Goal: Task Accomplishment & Management: Use online tool/utility

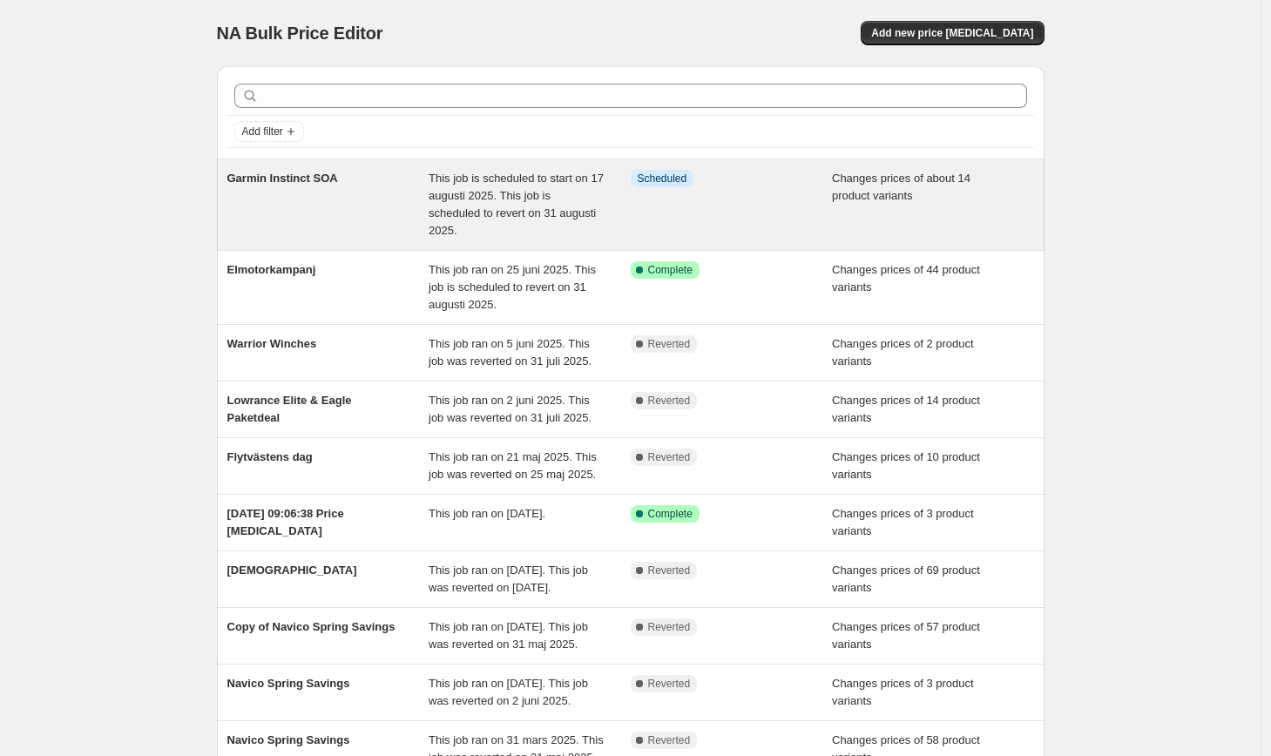
click at [300, 188] on div "Garmin Instinct SOA" at bounding box center [328, 205] width 202 height 70
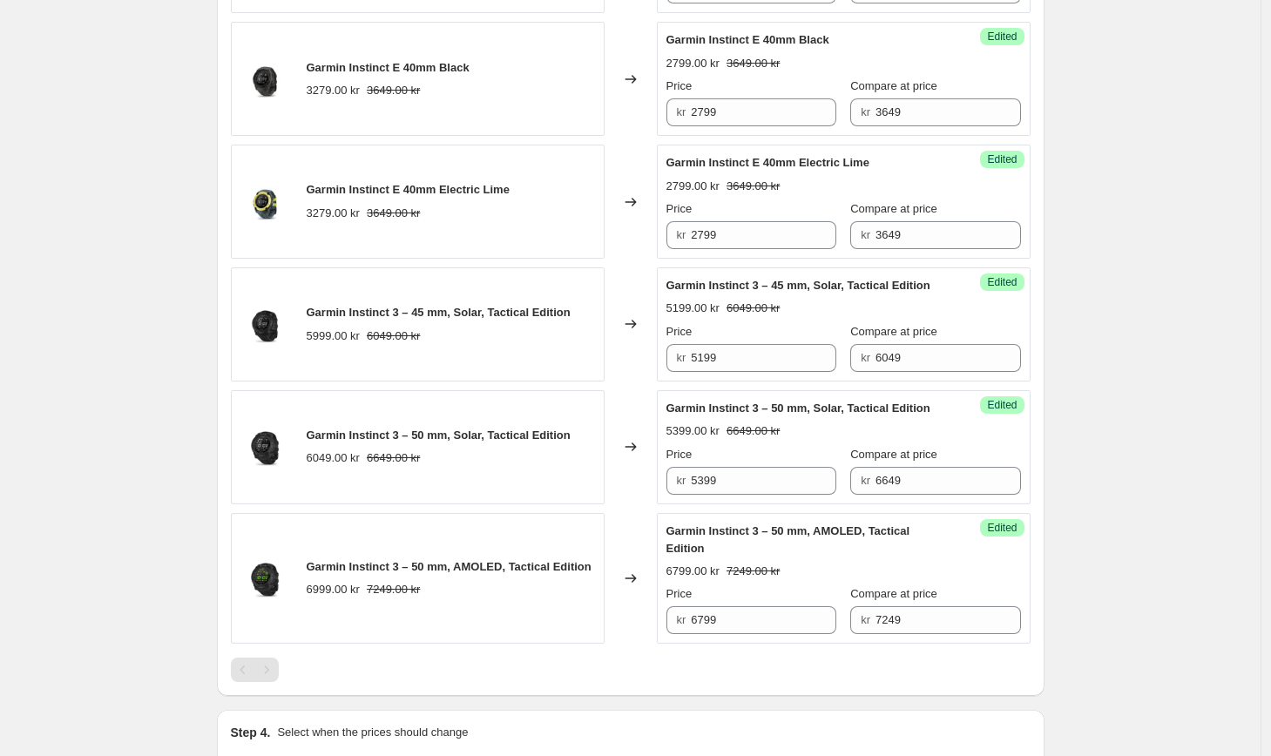
scroll to position [1865, 0]
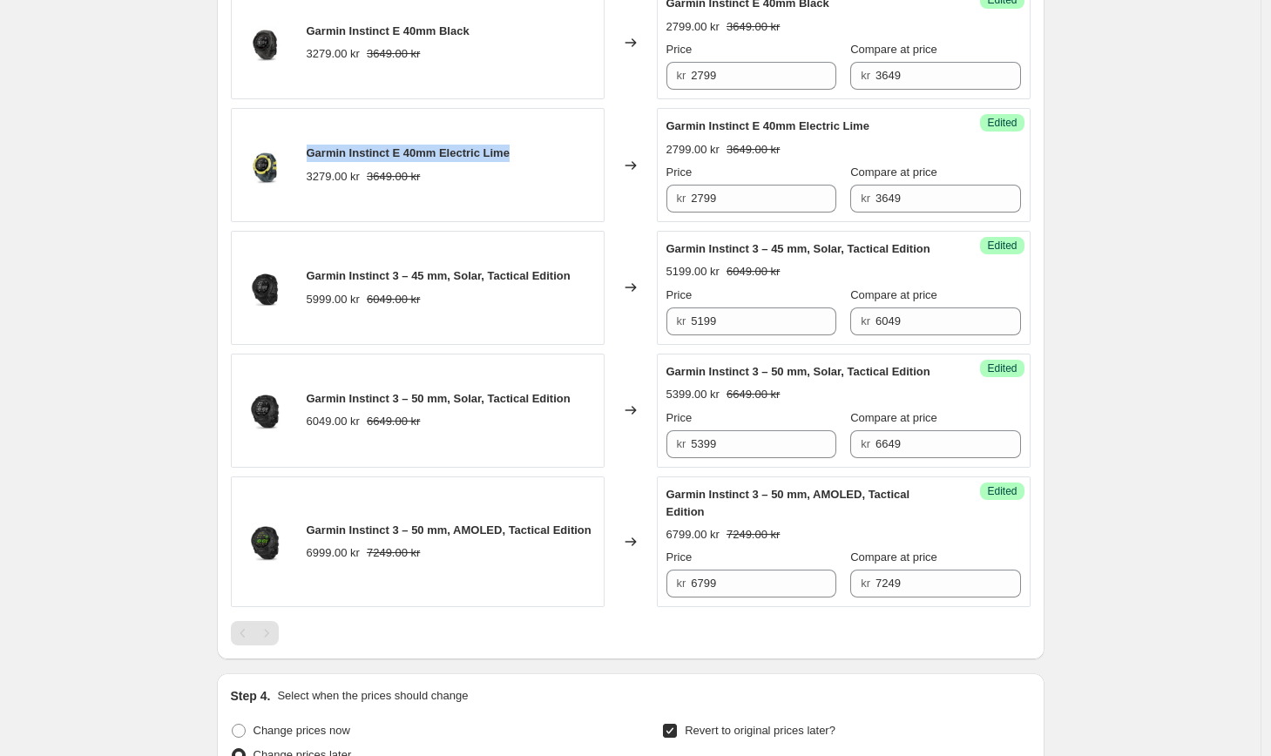
drag, startPoint x: 522, startPoint y: 154, endPoint x: 311, endPoint y: 158, distance: 210.9
click at [311, 158] on div "Garmin Instinct E 40mm Electric Lime 3279.00 kr 3649.00 kr" at bounding box center [418, 165] width 374 height 114
copy span "Garmin Instinct E 40mm Electric Lime"
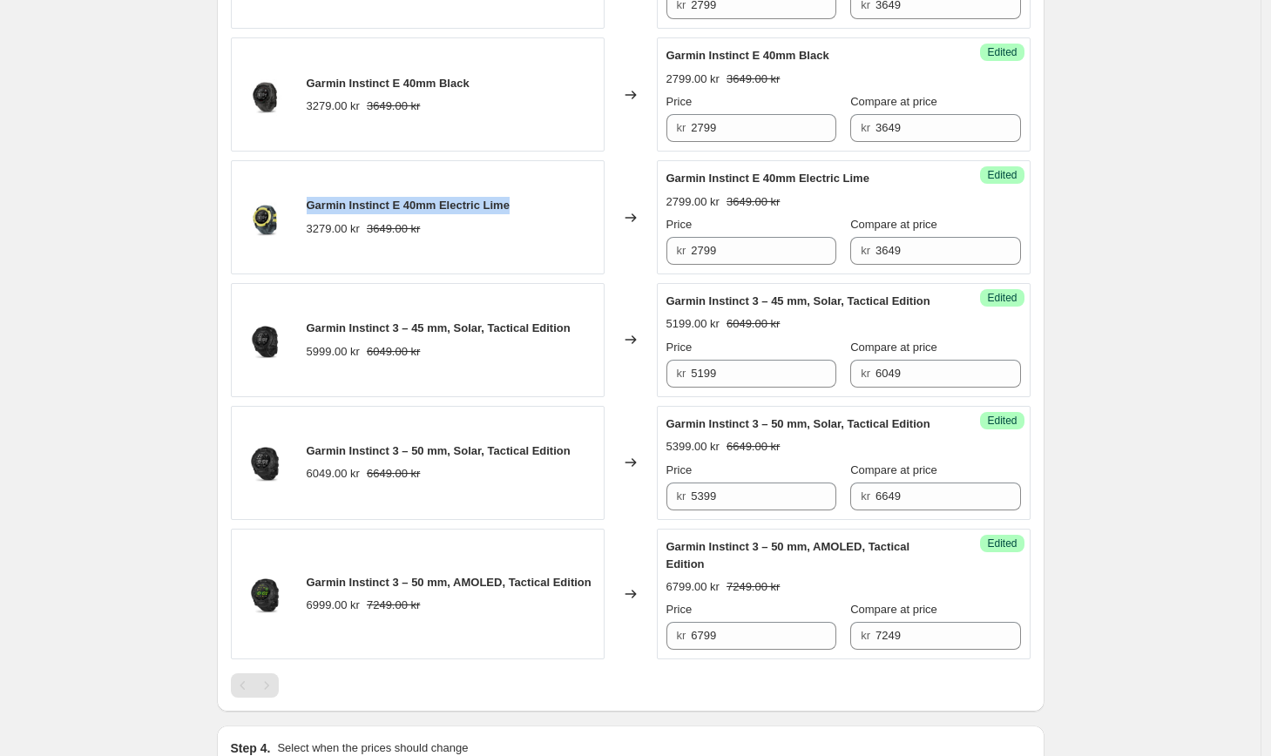
scroll to position [1796, 0]
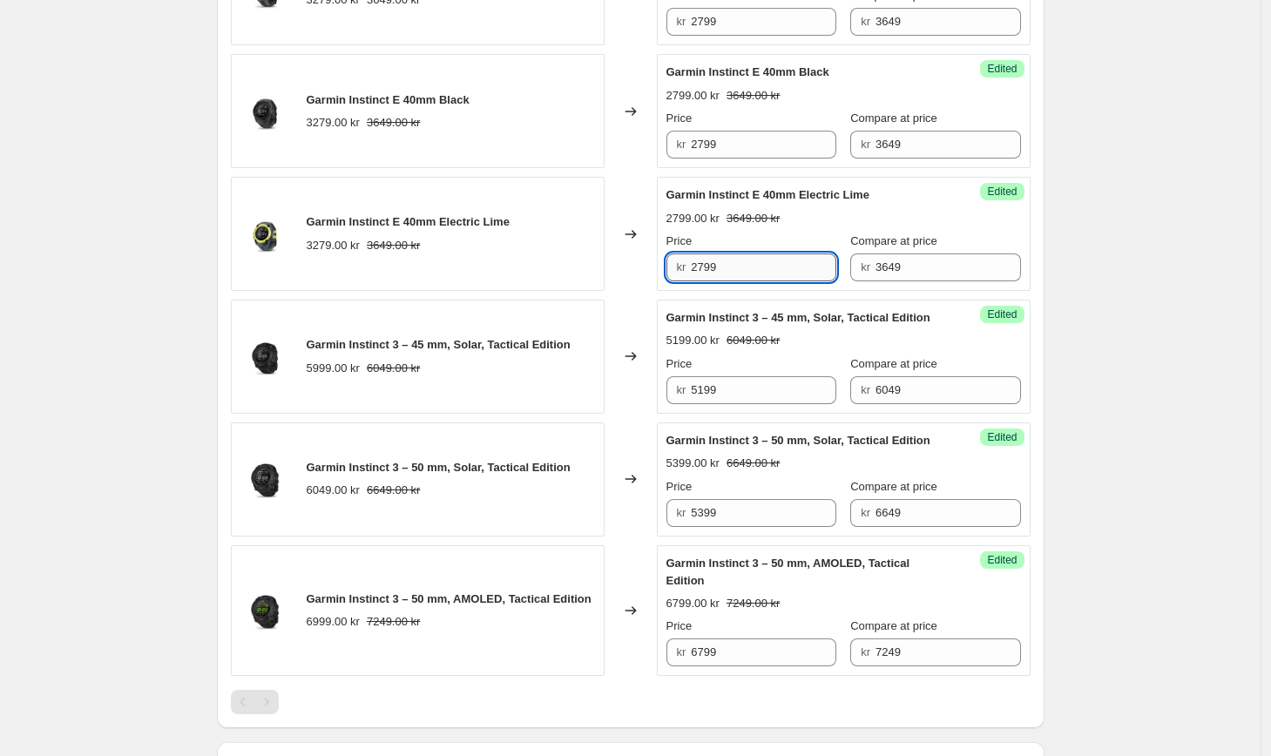
click at [756, 256] on input "2799" at bounding box center [764, 268] width 146 height 28
click at [710, 267] on input "2799" at bounding box center [764, 268] width 146 height 28
type input "2899"
click at [711, 141] on input "2799" at bounding box center [764, 145] width 146 height 28
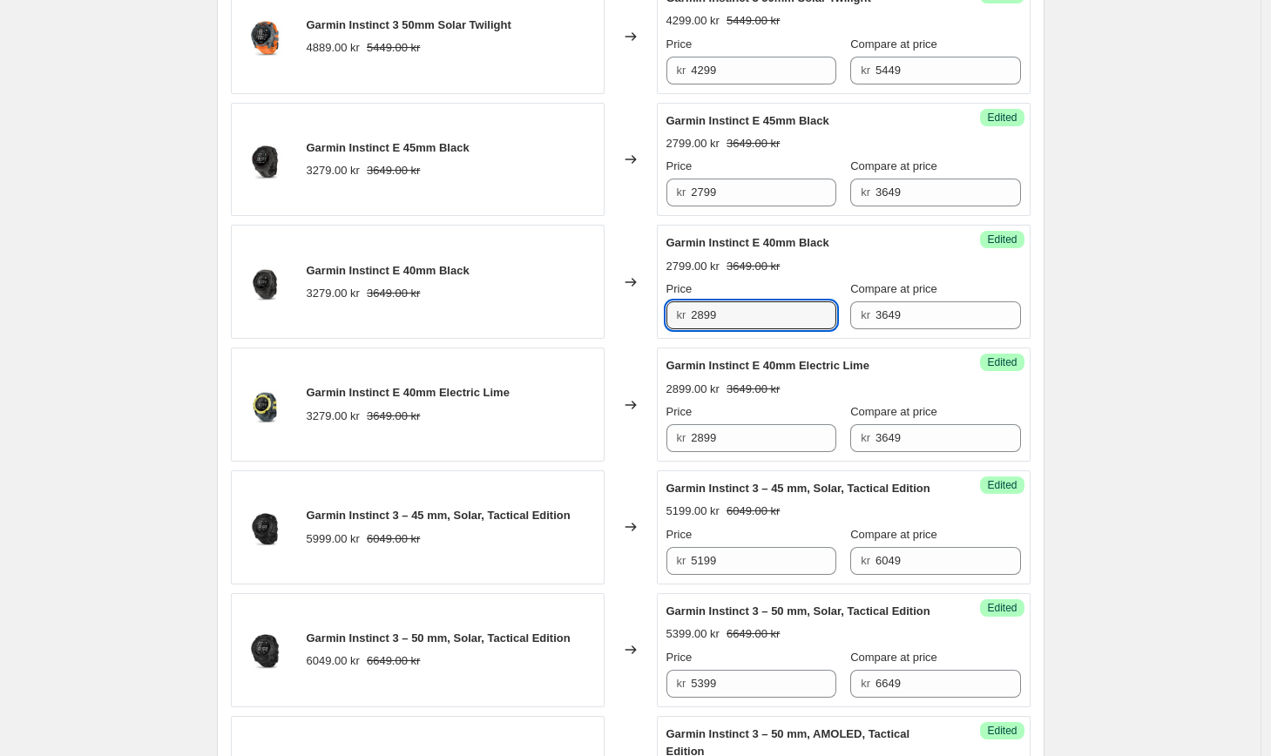
scroll to position [1619, 0]
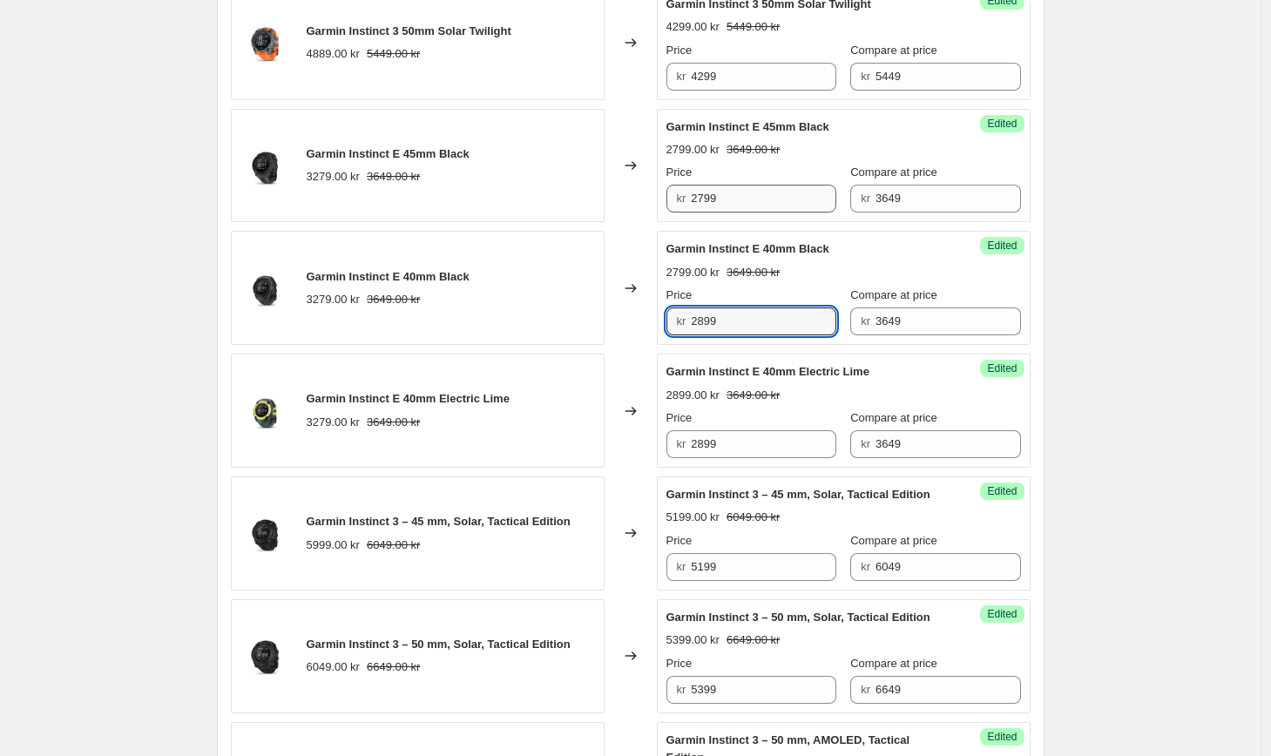
type input "2899"
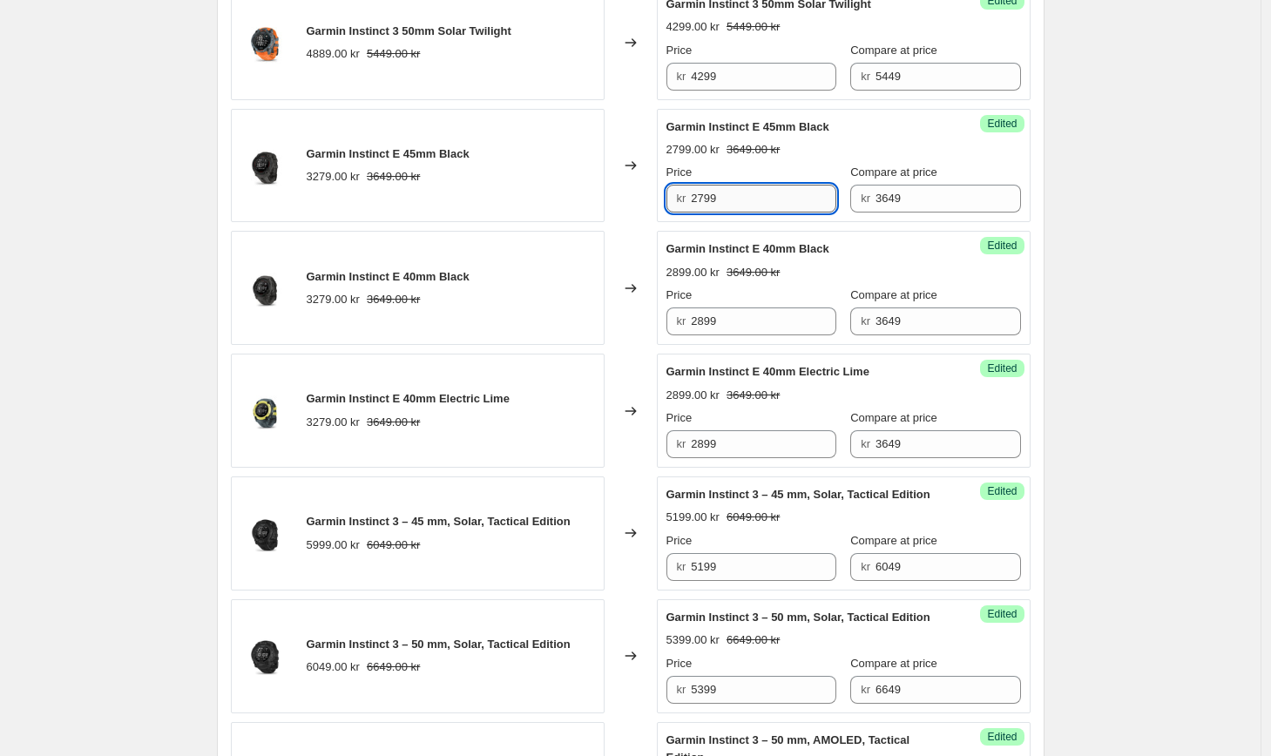
click at [709, 194] on input "2799" at bounding box center [764, 199] width 146 height 28
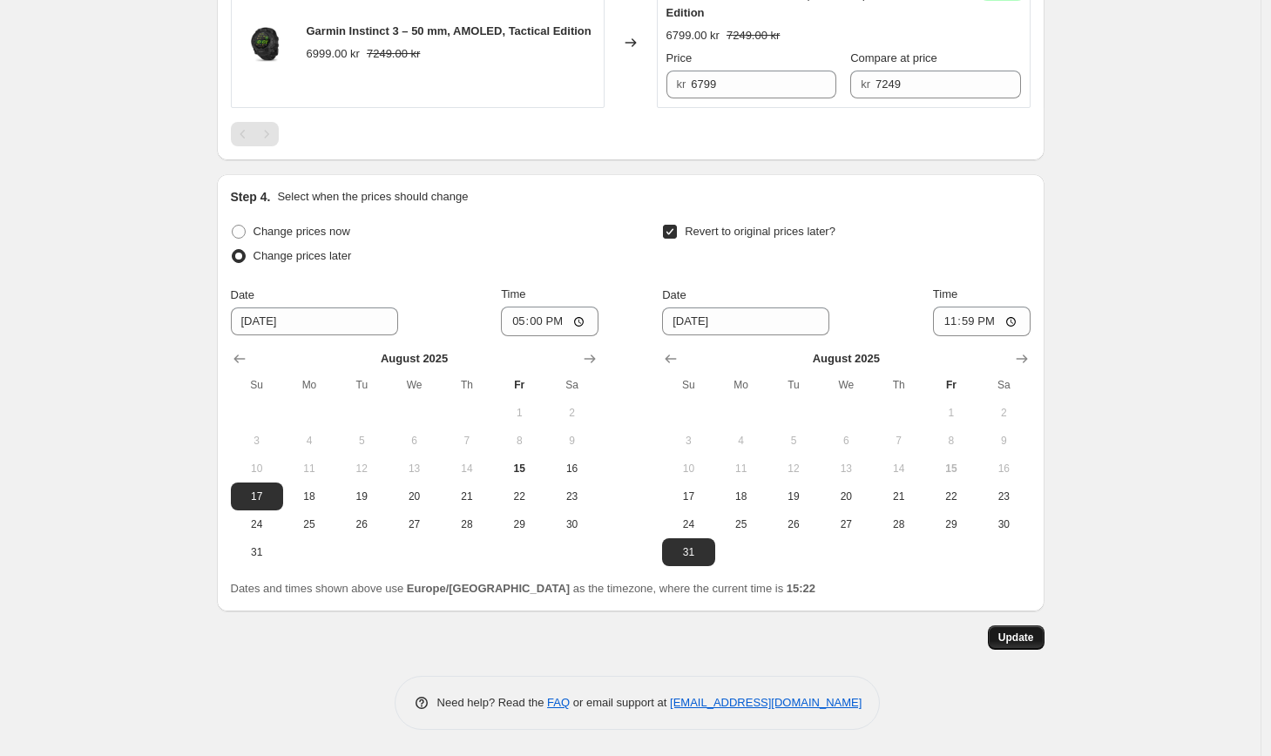
type input "2899"
click at [1042, 648] on button "Update" at bounding box center [1016, 638] width 57 height 24
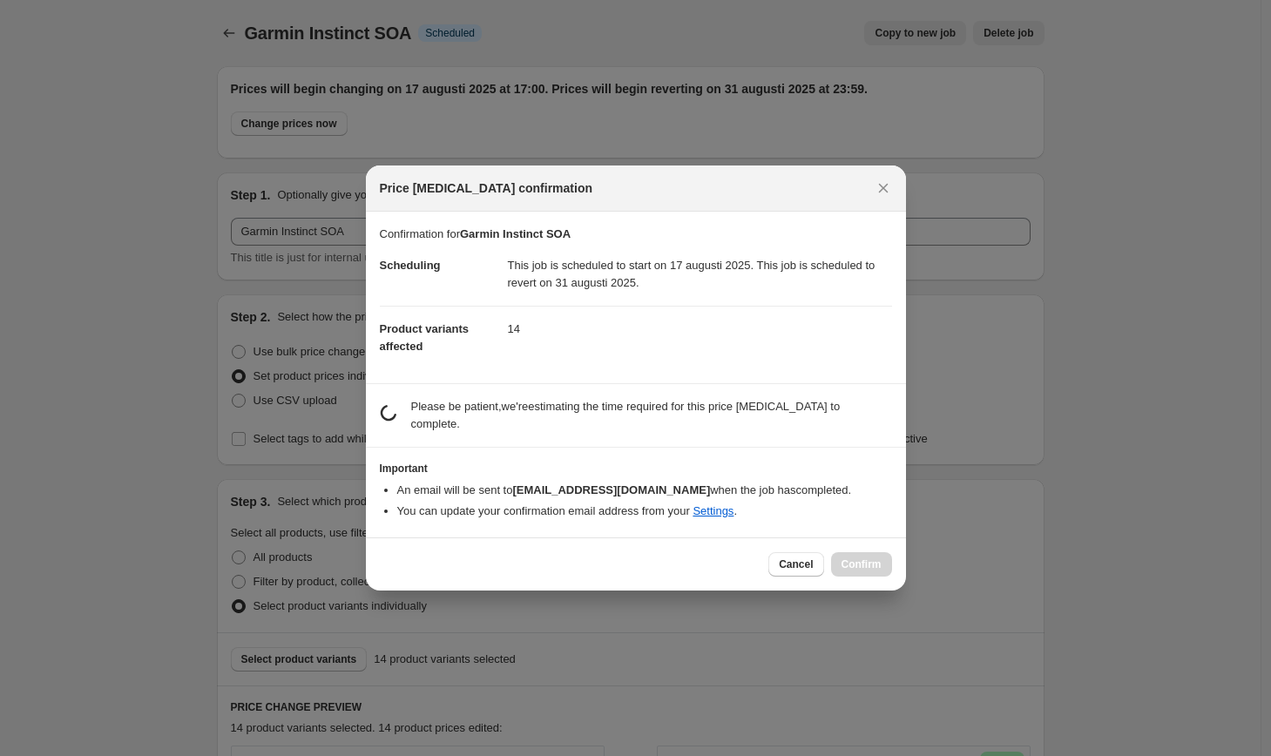
scroll to position [0, 0]
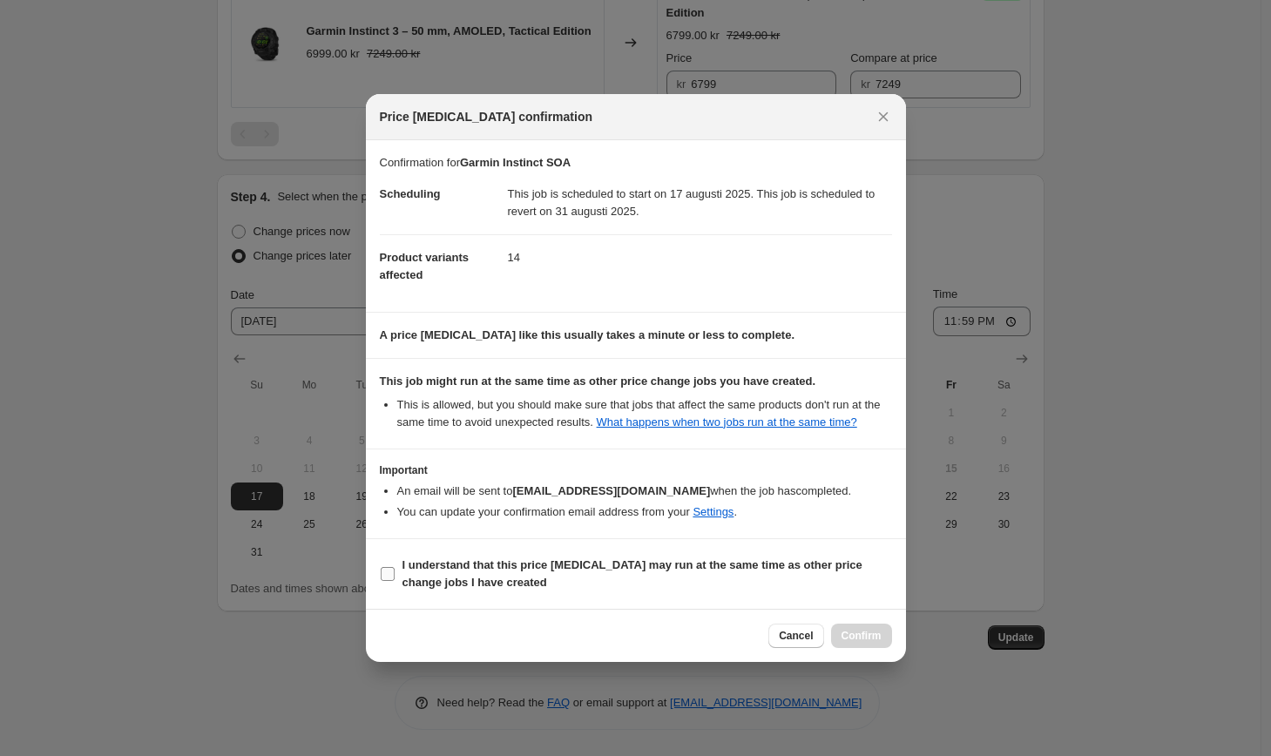
click at [492, 586] on b "I understand that this price [MEDICAL_DATA] may run at the same time as other p…" at bounding box center [633, 574] width 460 height 31
click at [395, 581] on input "I understand that this price [MEDICAL_DATA] may run at the same time as other p…" at bounding box center [388, 574] width 14 height 14
checkbox input "true"
click at [861, 643] on span "Confirm" at bounding box center [862, 636] width 40 height 14
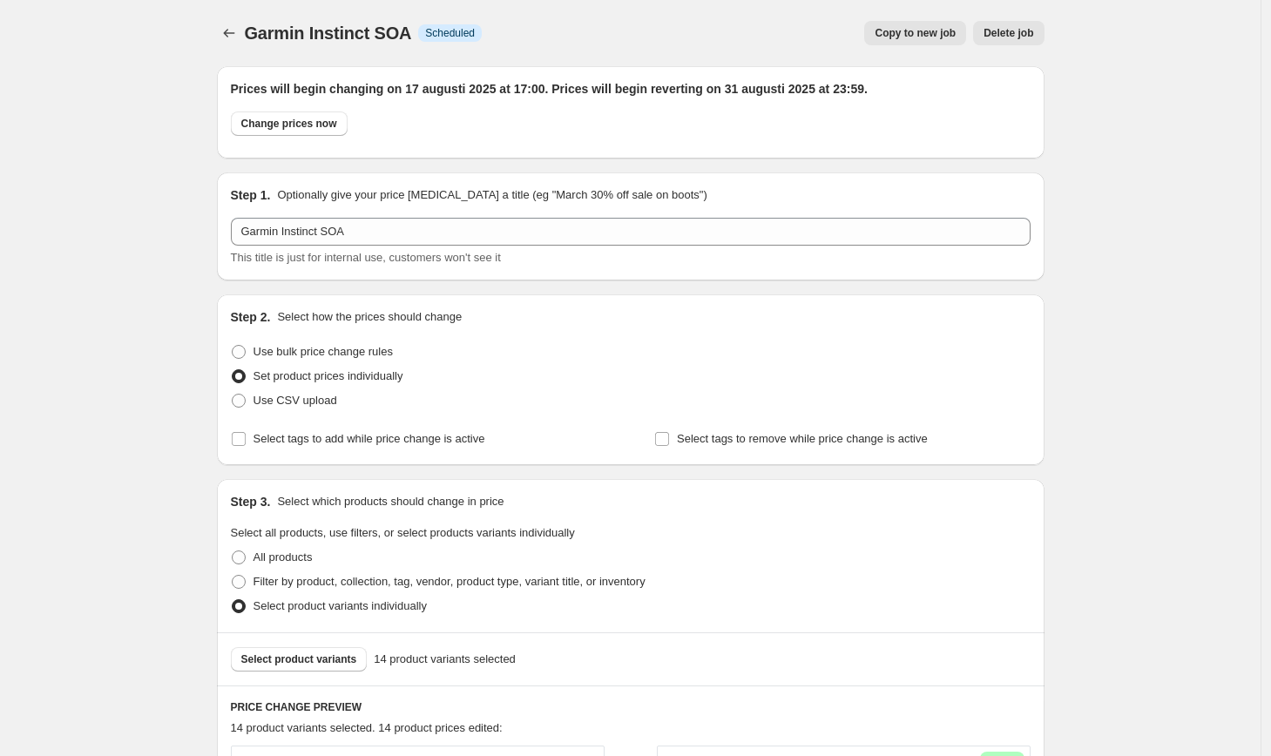
scroll to position [2399, 0]
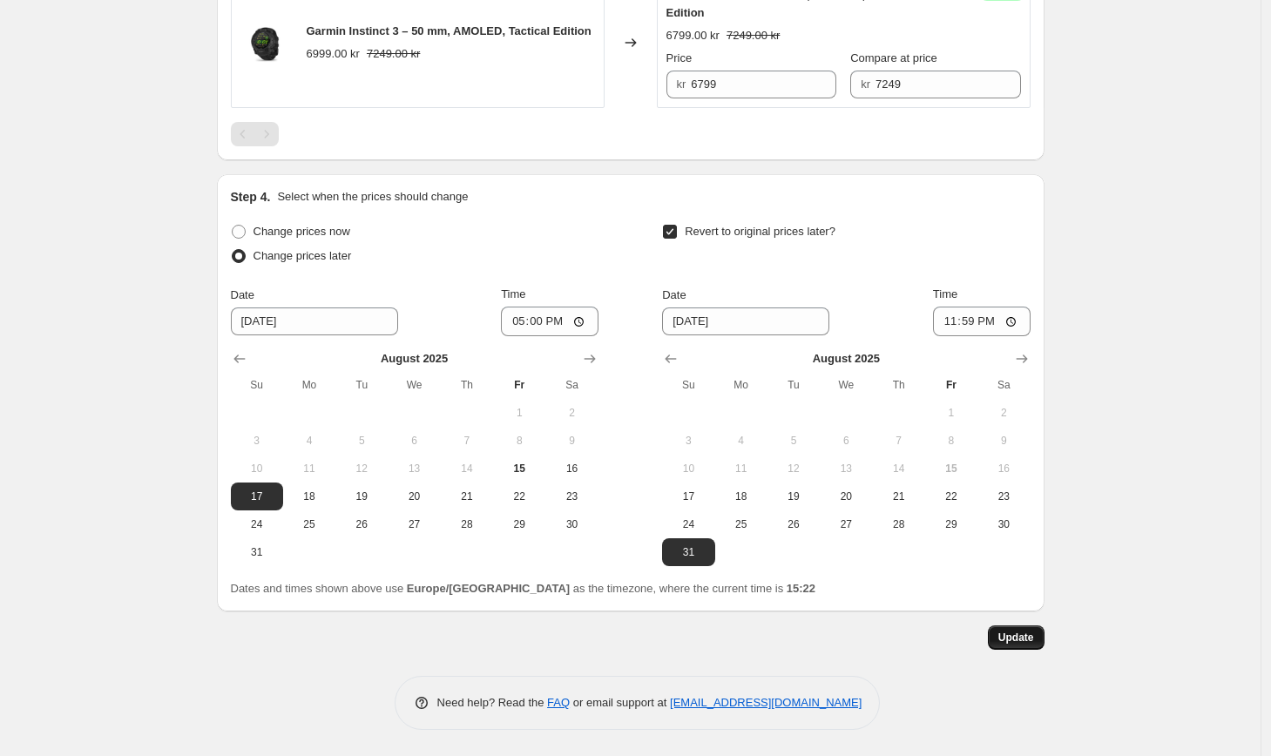
click at [1026, 641] on span "Update" at bounding box center [1017, 638] width 36 height 14
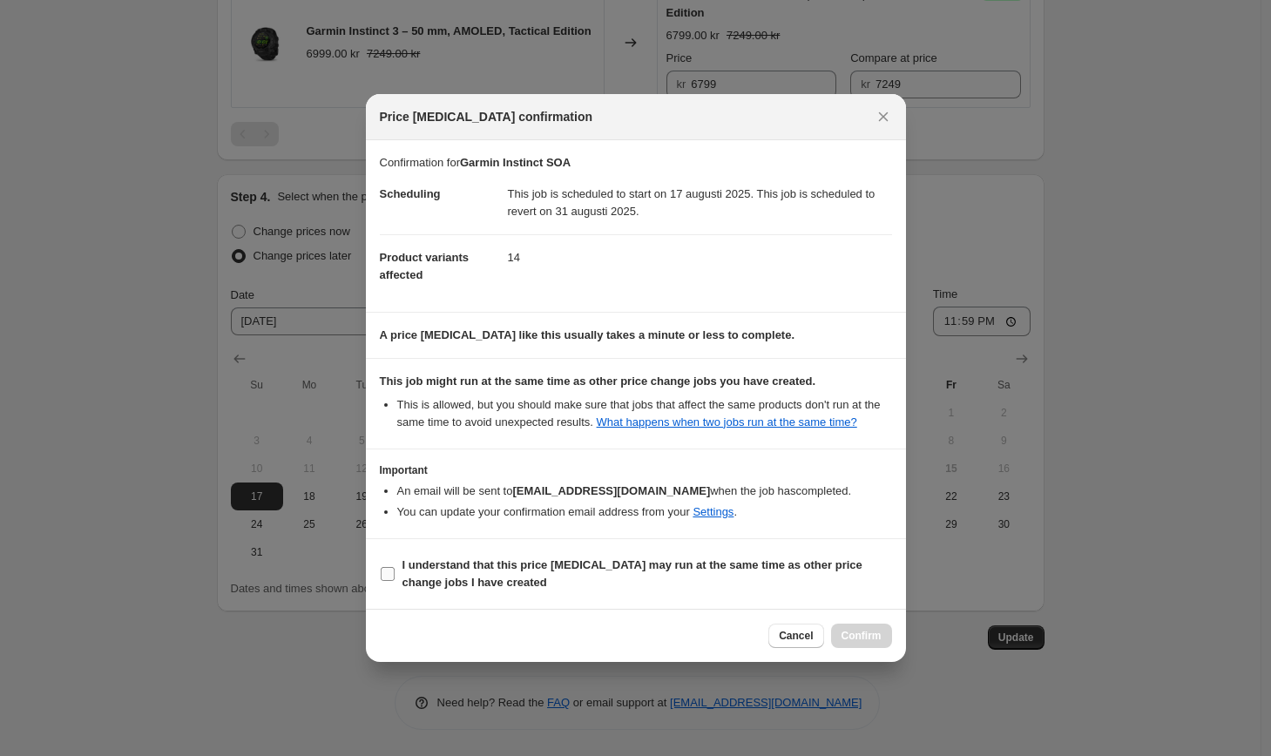
click at [479, 579] on b "I understand that this price [MEDICAL_DATA] may run at the same time as other p…" at bounding box center [633, 574] width 460 height 31
click at [395, 579] on input "I understand that this price [MEDICAL_DATA] may run at the same time as other p…" at bounding box center [388, 574] width 14 height 14
checkbox input "true"
click at [872, 643] on span "Confirm" at bounding box center [862, 636] width 40 height 14
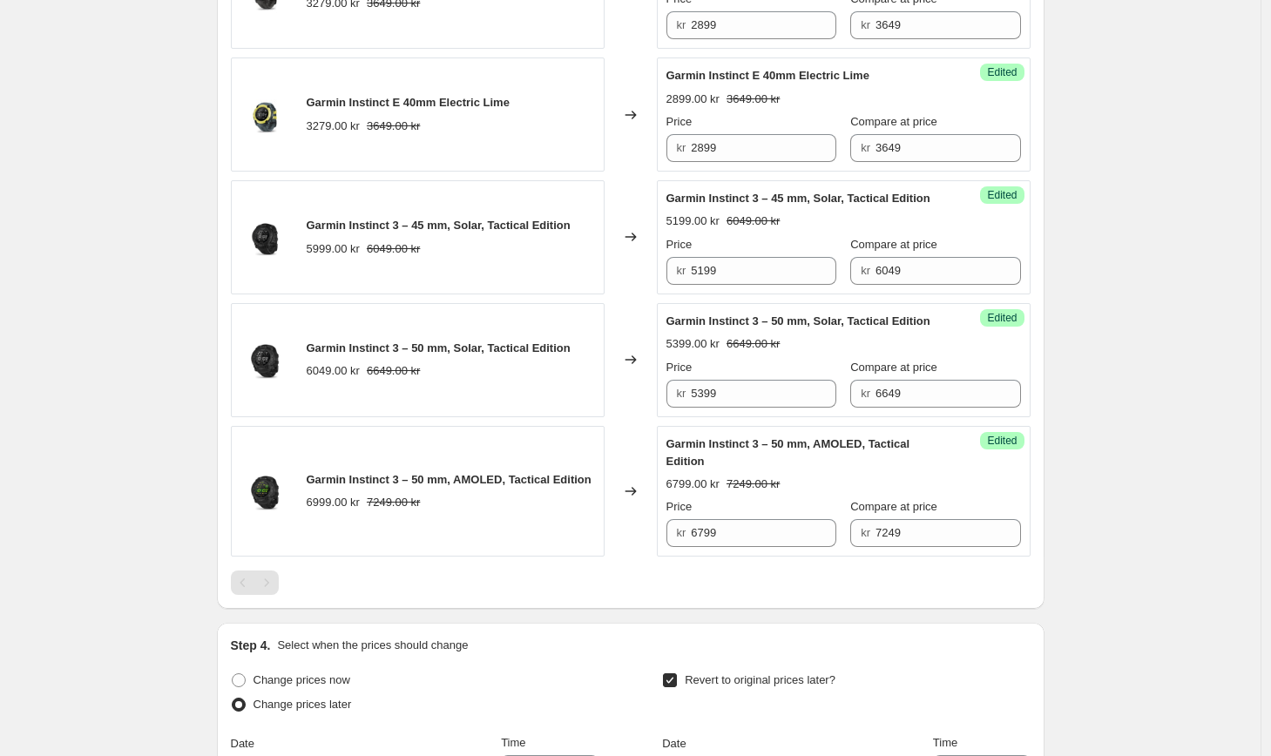
scroll to position [2399, 0]
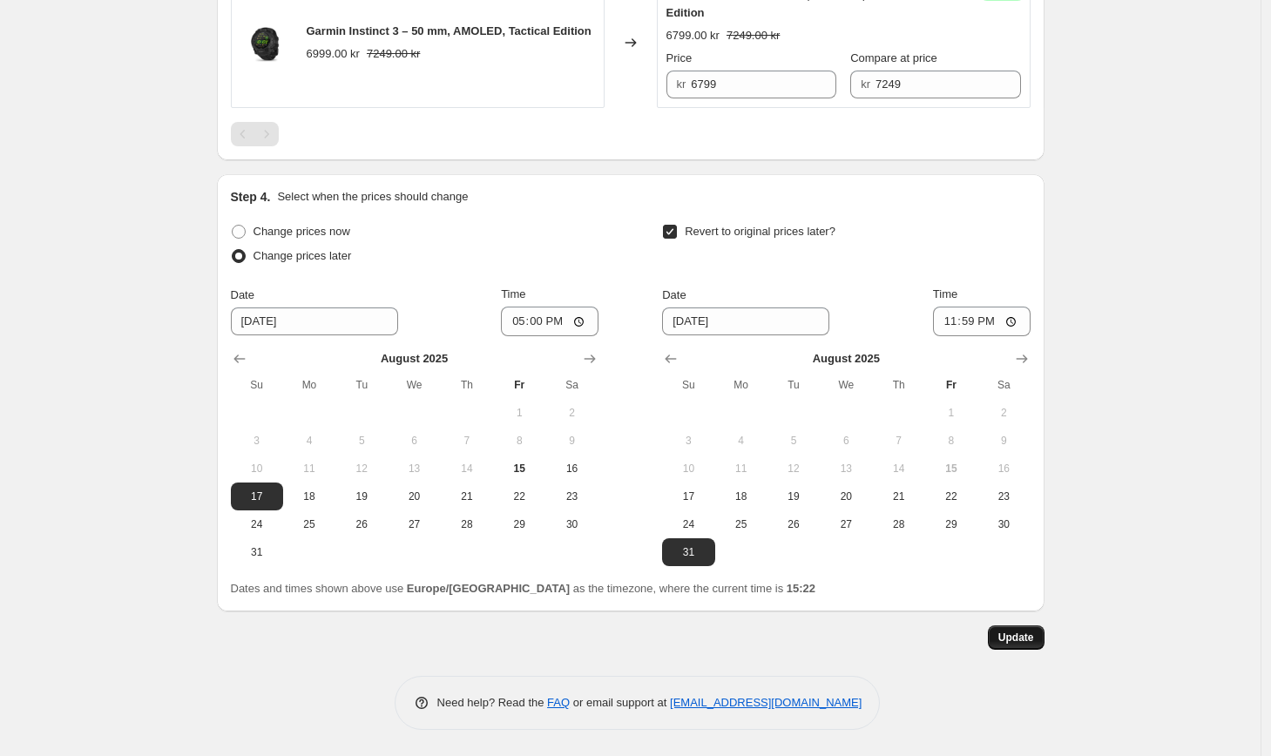
click at [1029, 633] on span "Update" at bounding box center [1017, 638] width 36 height 14
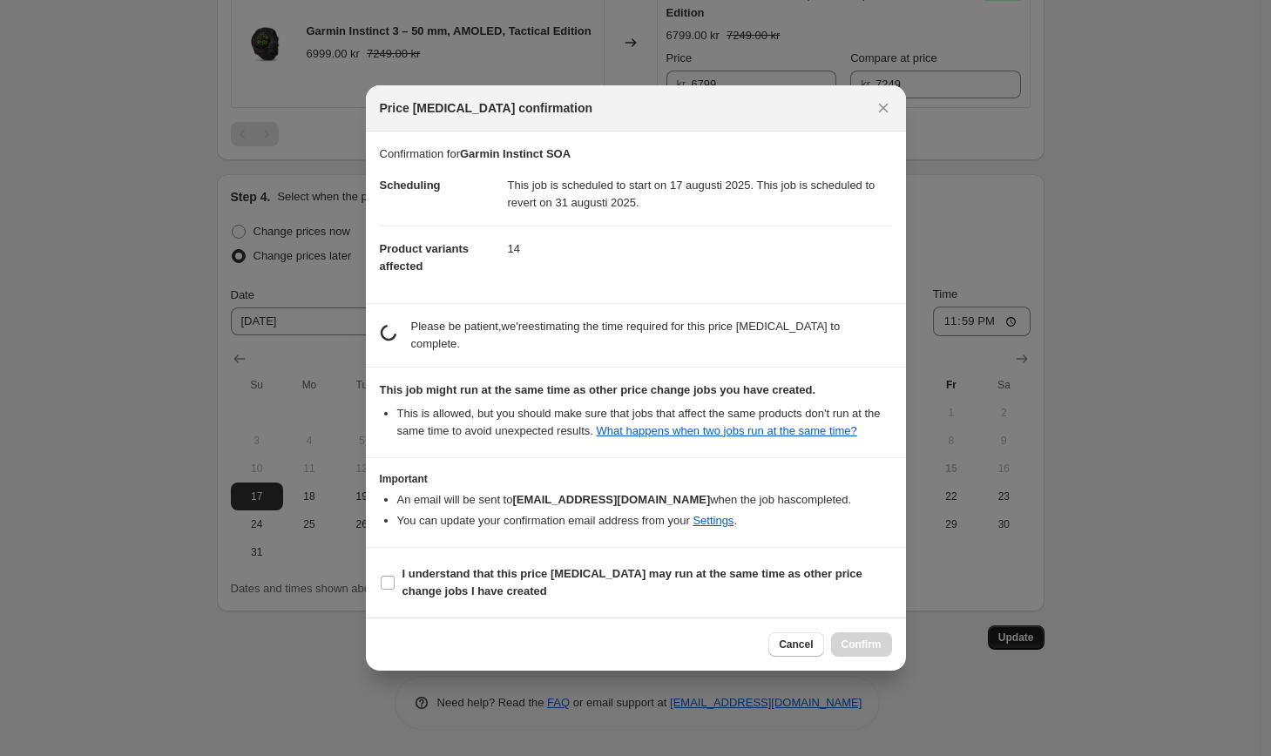
scroll to position [0, 0]
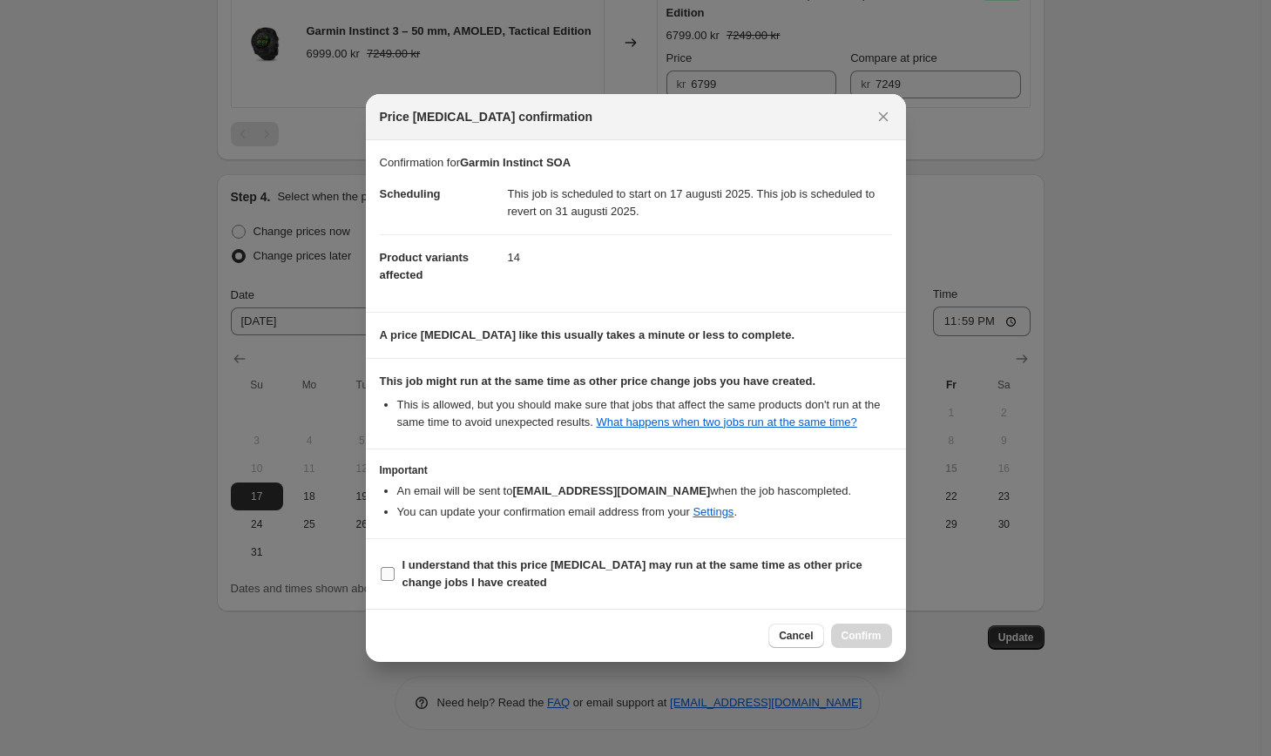
click at [472, 577] on b "I understand that this price [MEDICAL_DATA] may run at the same time as other p…" at bounding box center [633, 574] width 460 height 31
click at [395, 577] on input "I understand that this price [MEDICAL_DATA] may run at the same time as other p…" at bounding box center [388, 574] width 14 height 14
checkbox input "true"
click at [868, 633] on button "Confirm" at bounding box center [861, 636] width 61 height 24
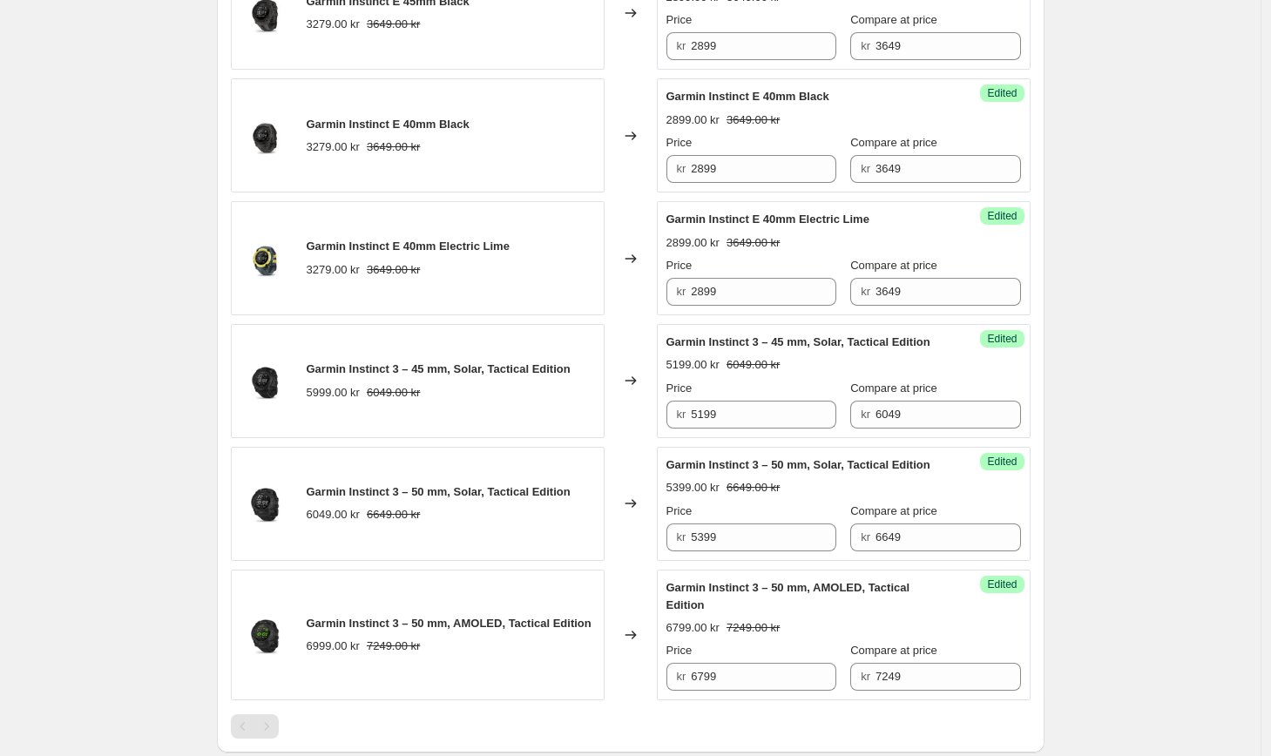
scroll to position [2399, 0]
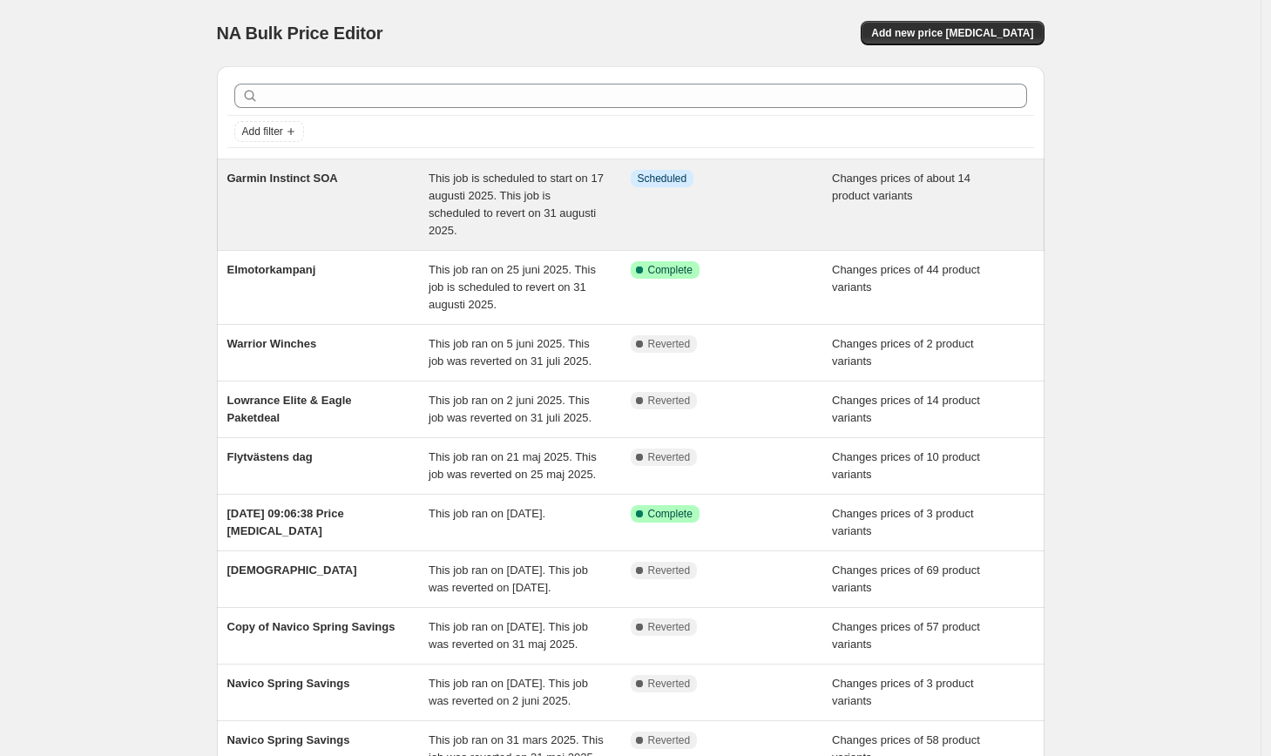
click at [338, 183] on span "Garmin Instinct SOA" at bounding box center [282, 178] width 111 height 13
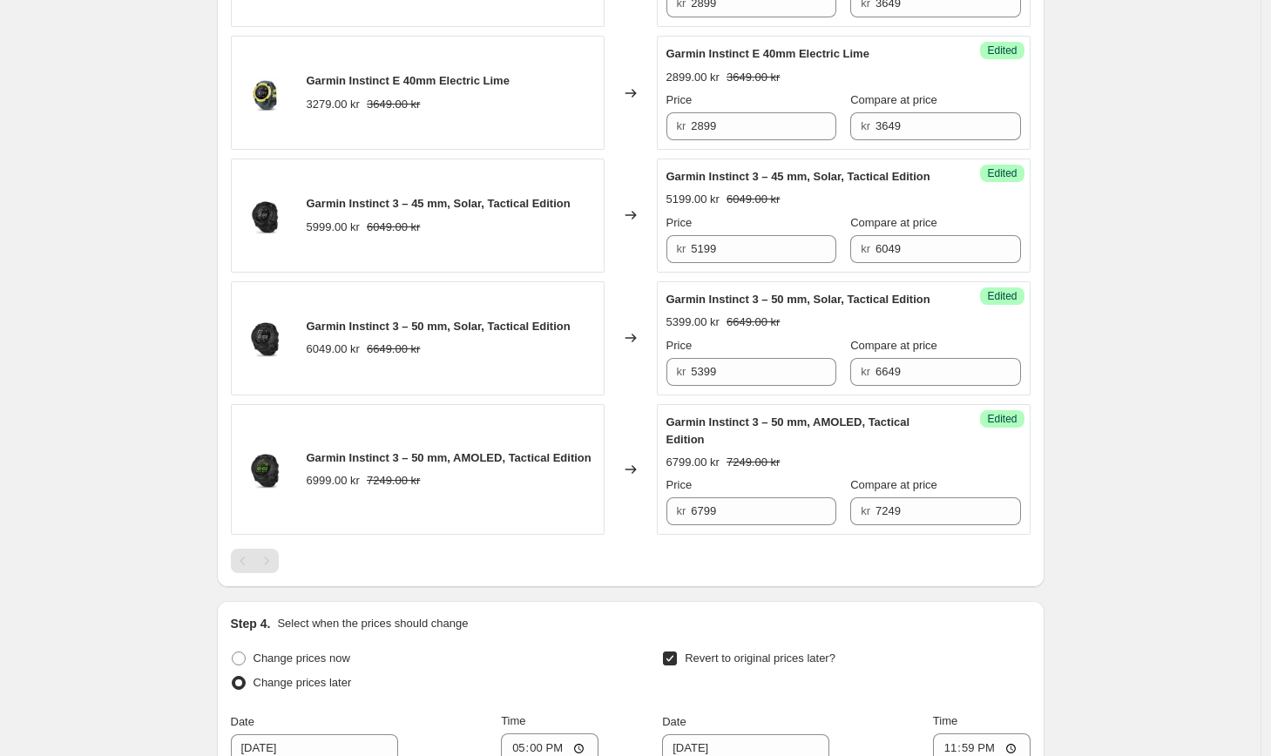
scroll to position [2399, 0]
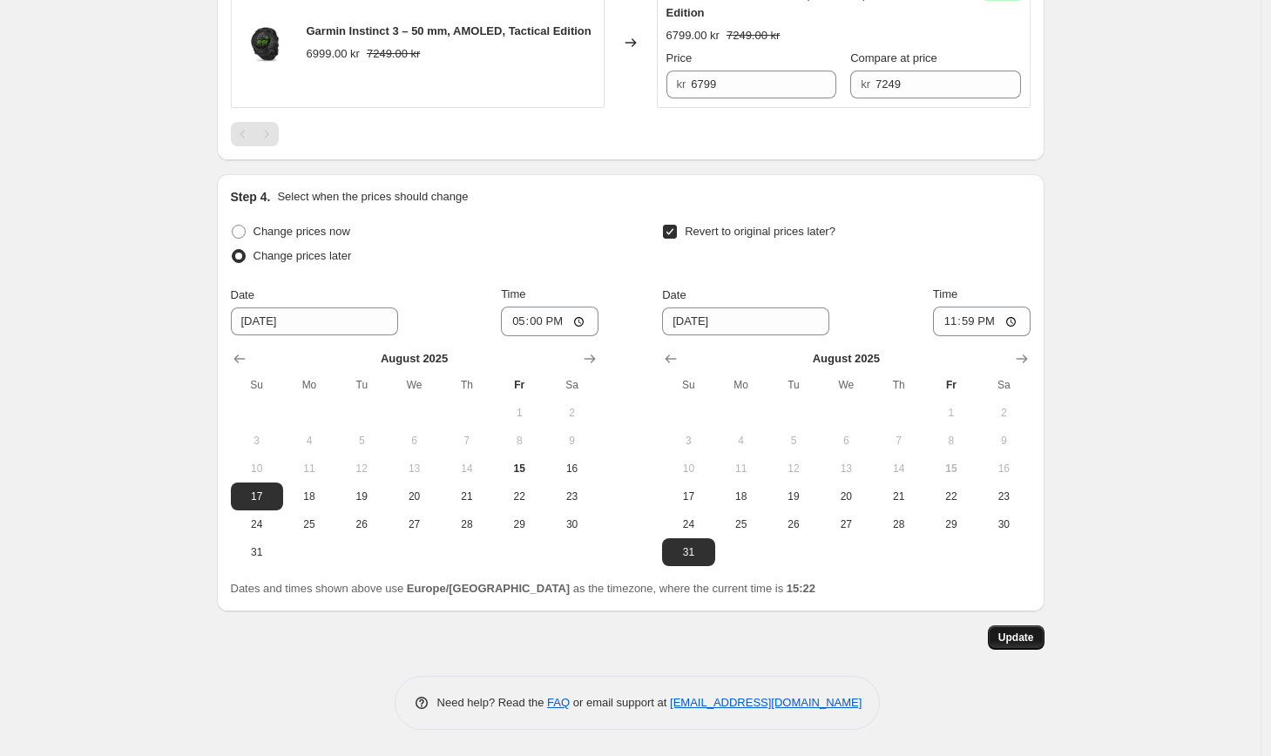
click at [1034, 641] on span "Update" at bounding box center [1017, 638] width 36 height 14
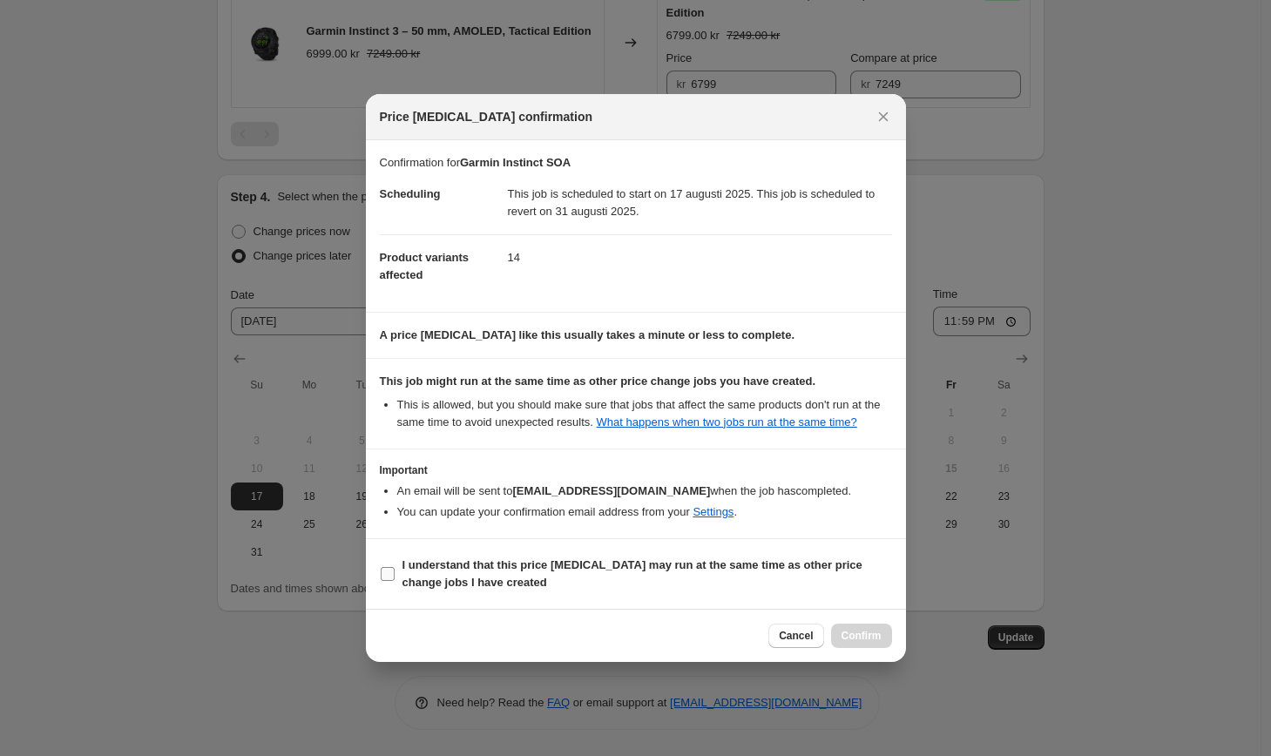
click at [506, 589] on b "I understand that this price [MEDICAL_DATA] may run at the same time as other p…" at bounding box center [633, 574] width 460 height 31
click at [395, 581] on input "I understand that this price [MEDICAL_DATA] may run at the same time as other p…" at bounding box center [388, 574] width 14 height 14
checkbox input "true"
click at [898, 653] on div "Cancel Confirm" at bounding box center [636, 635] width 540 height 53
click at [866, 642] on span "Confirm" at bounding box center [862, 636] width 40 height 14
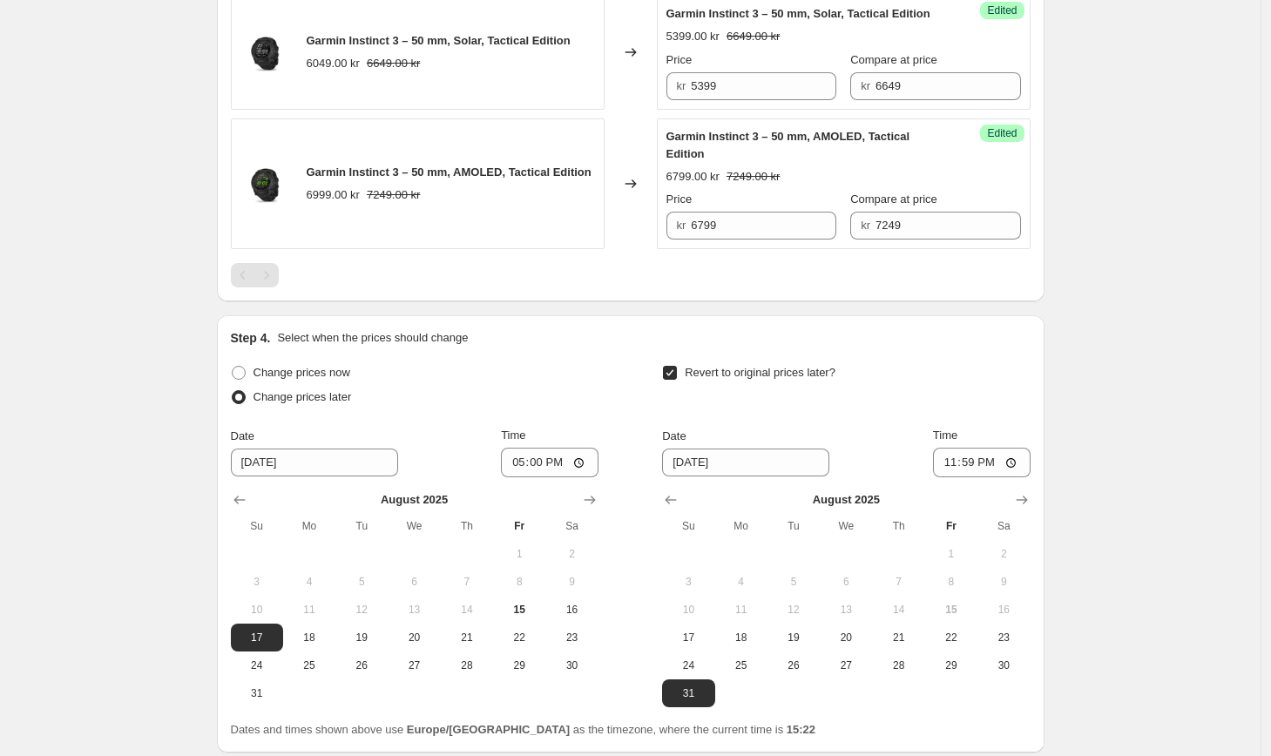
scroll to position [2039, 0]
